Goal: Task Accomplishment & Management: Manage account settings

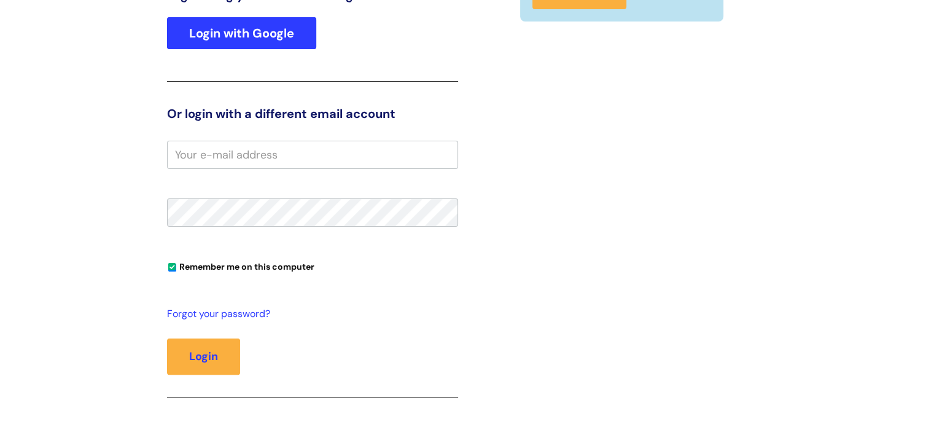
scroll to position [246, 0]
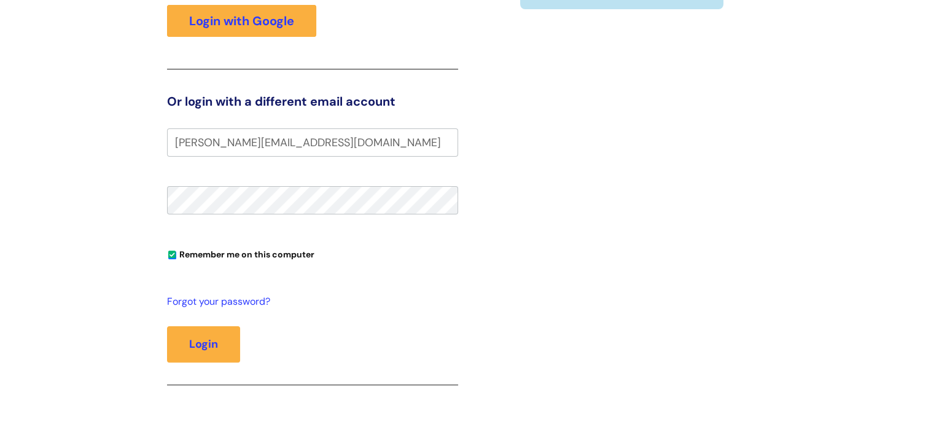
type input "laura.redondo@wearewithyou.org.uk"
click at [167, 326] on button "Login" at bounding box center [203, 344] width 73 height 36
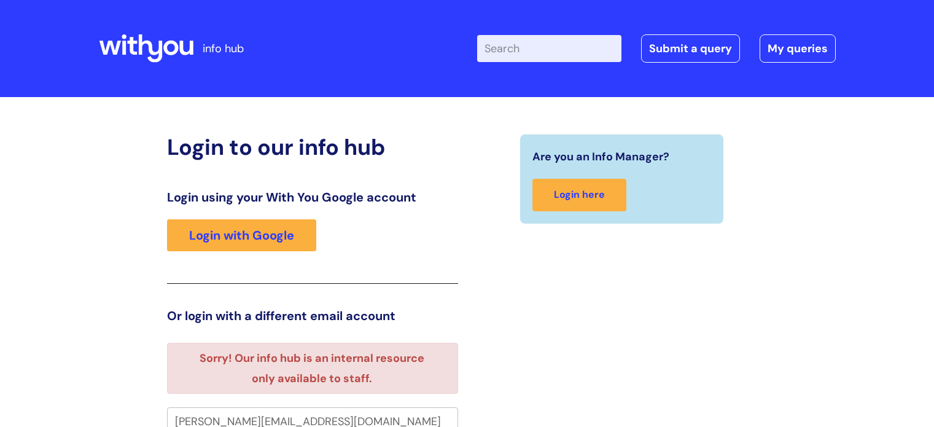
scroll to position [7, 0]
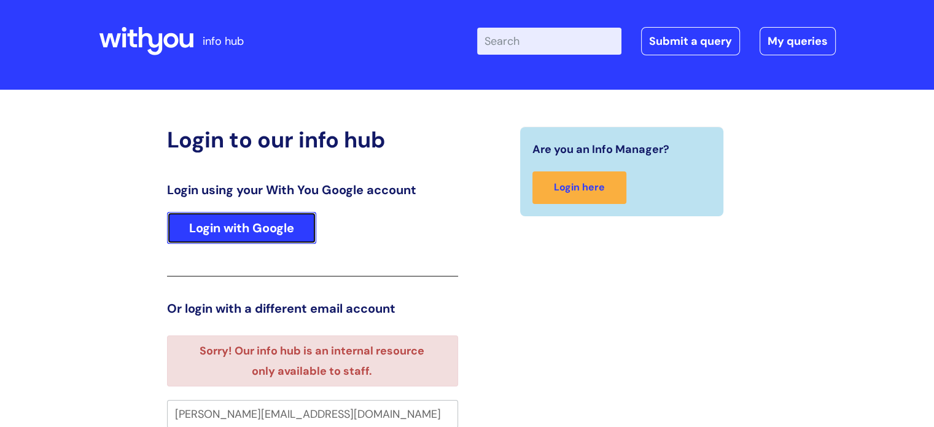
click at [246, 243] on link "Login with Google" at bounding box center [241, 228] width 149 height 32
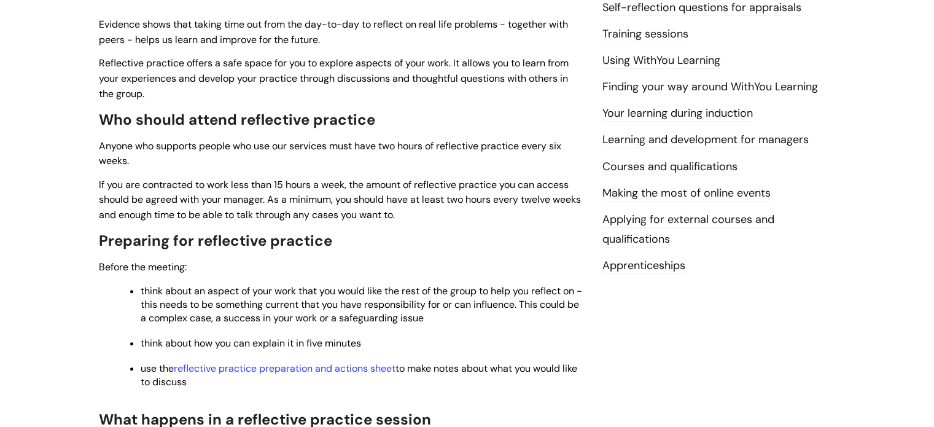
scroll to position [430, 0]
